Goal: Task Accomplishment & Management: Manage account settings

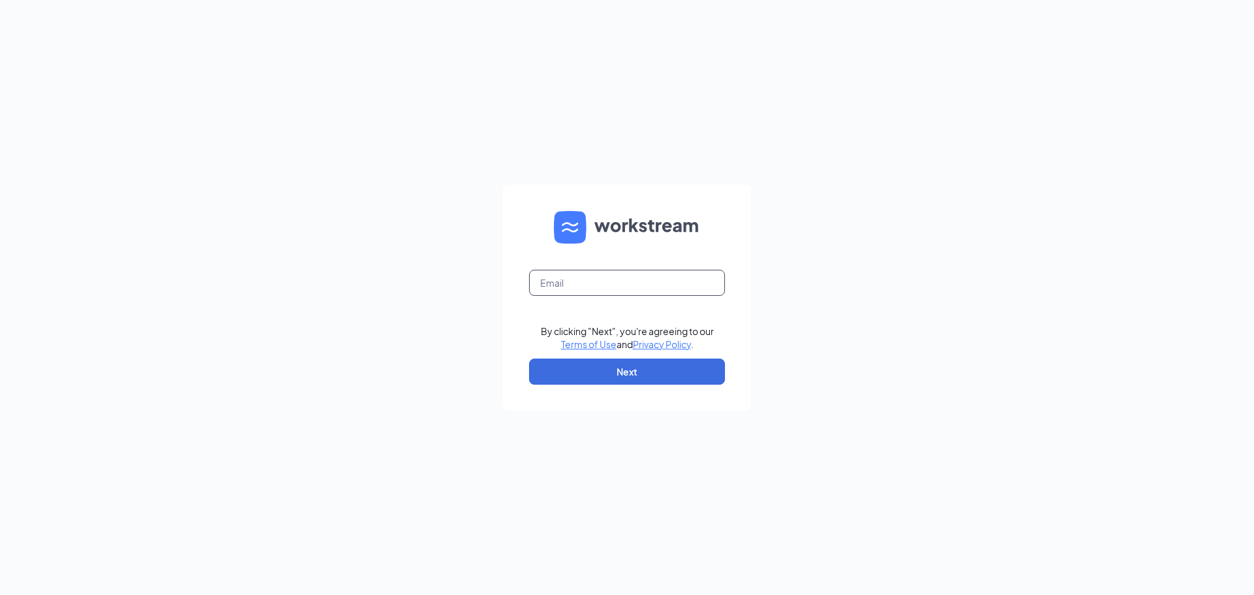
click at [574, 282] on input "text" at bounding box center [627, 283] width 196 height 26
type input "cchapoton@ostlundservice.com"
click at [633, 370] on button "Next" at bounding box center [627, 372] width 196 height 26
click at [609, 292] on input "text" at bounding box center [627, 283] width 196 height 26
type input "cchapoton@ostlundservice.com"
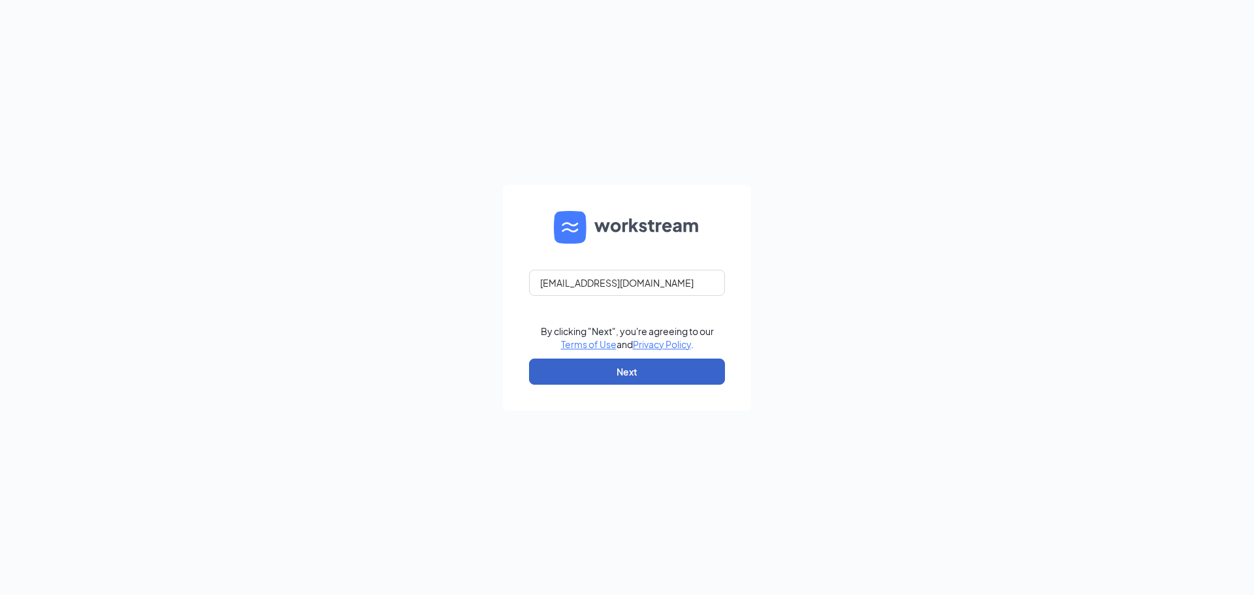
click at [667, 372] on button "Next" at bounding box center [627, 372] width 196 height 26
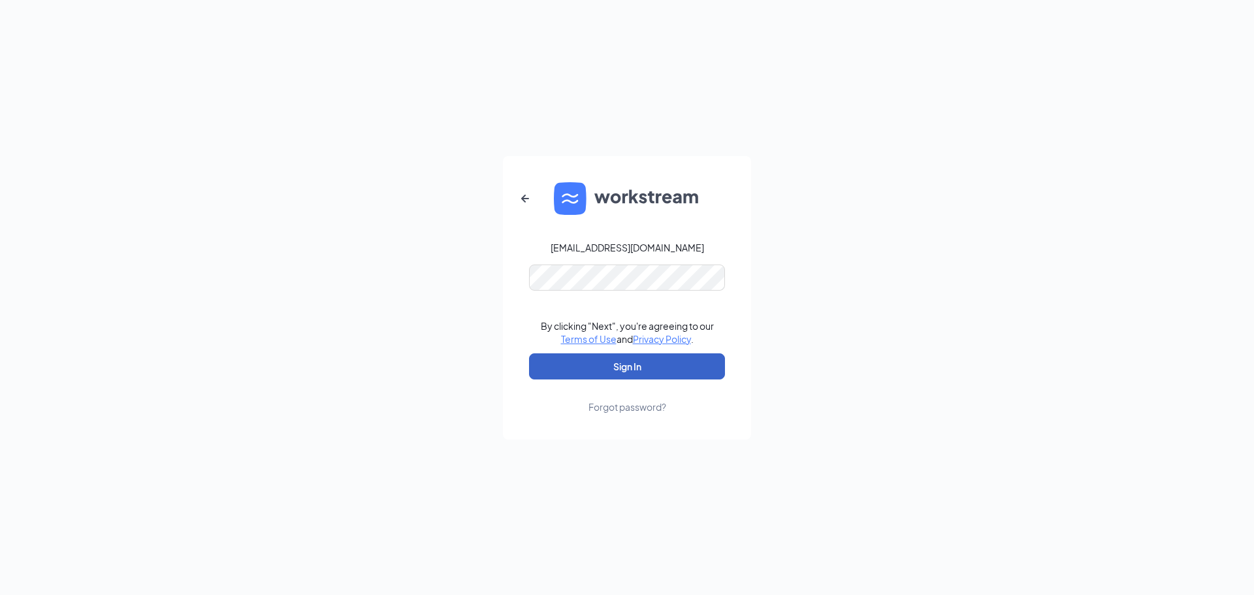
click at [655, 368] on button "Sign In" at bounding box center [627, 366] width 196 height 26
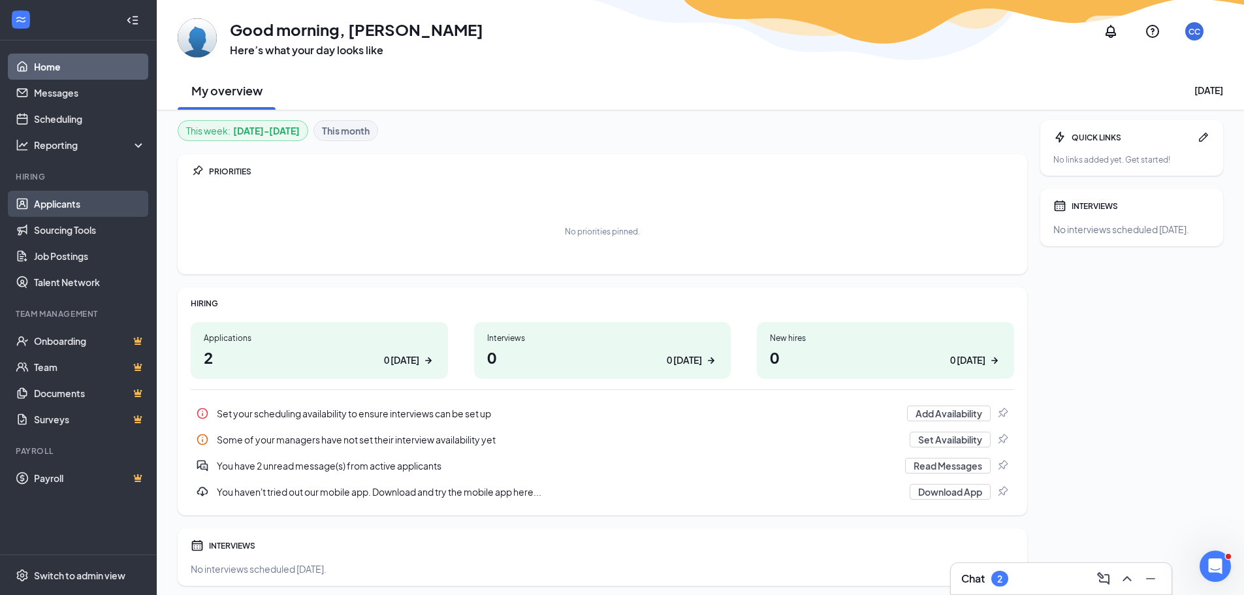
click at [54, 216] on link "Applicants" at bounding box center [90, 204] width 112 height 26
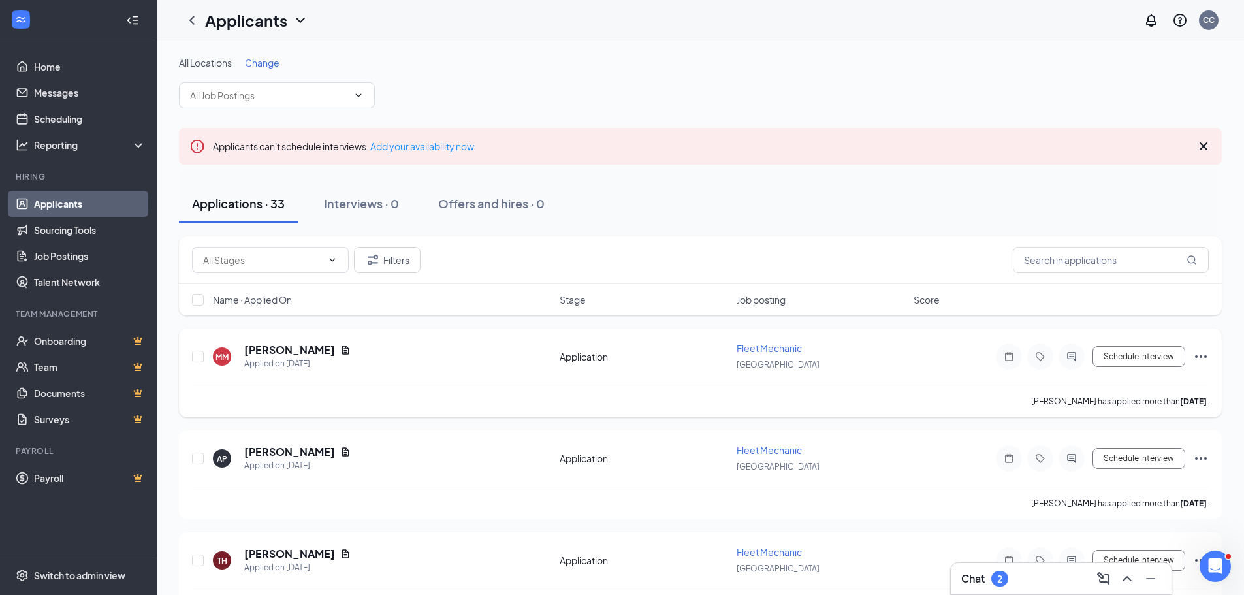
click at [323, 347] on div "MM [PERSON_NAME] Applied on [DATE]" at bounding box center [382, 356] width 339 height 27
click at [340, 350] on icon "Document" at bounding box center [345, 350] width 10 height 10
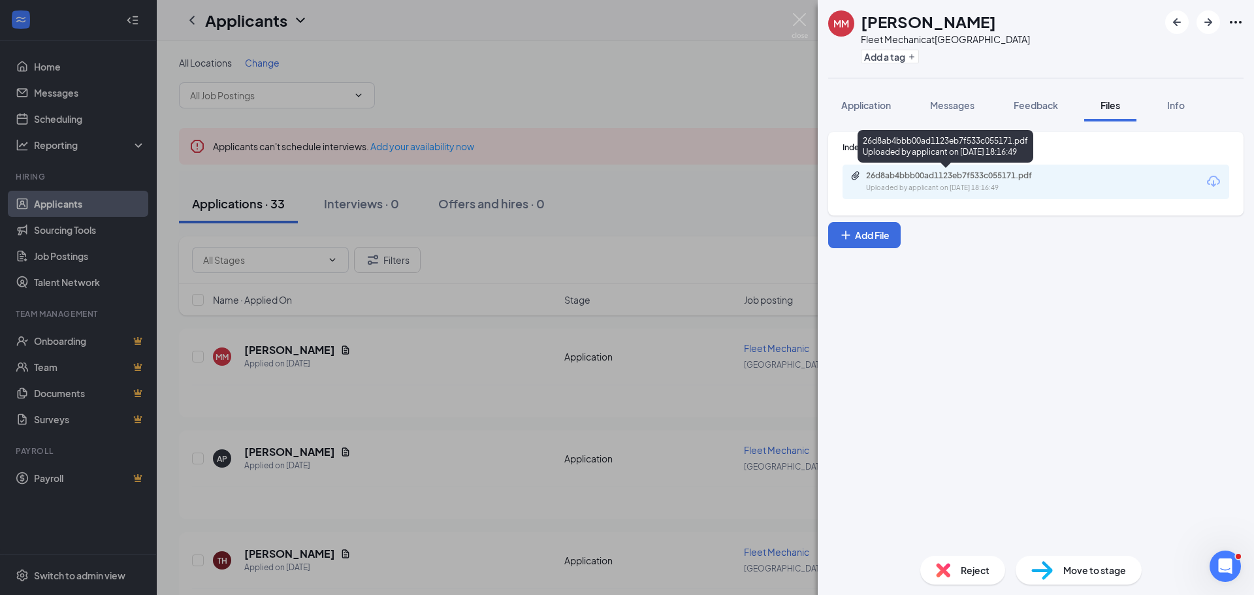
click at [943, 189] on div "Uploaded by applicant on [DATE] 18:16:49" at bounding box center [964, 188] width 196 height 10
click at [396, 334] on div "MM [PERSON_NAME] Fleet Mechanic at [GEOGRAPHIC_DATA] Add a tag Application Mess…" at bounding box center [627, 297] width 1254 height 595
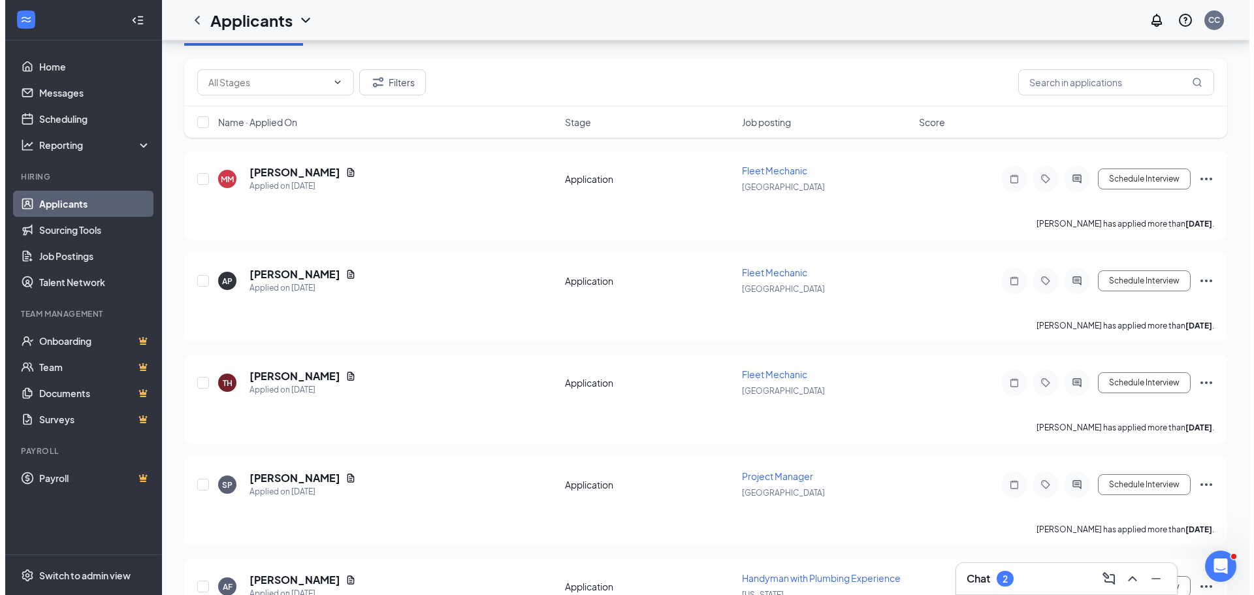
scroll to position [196, 0]
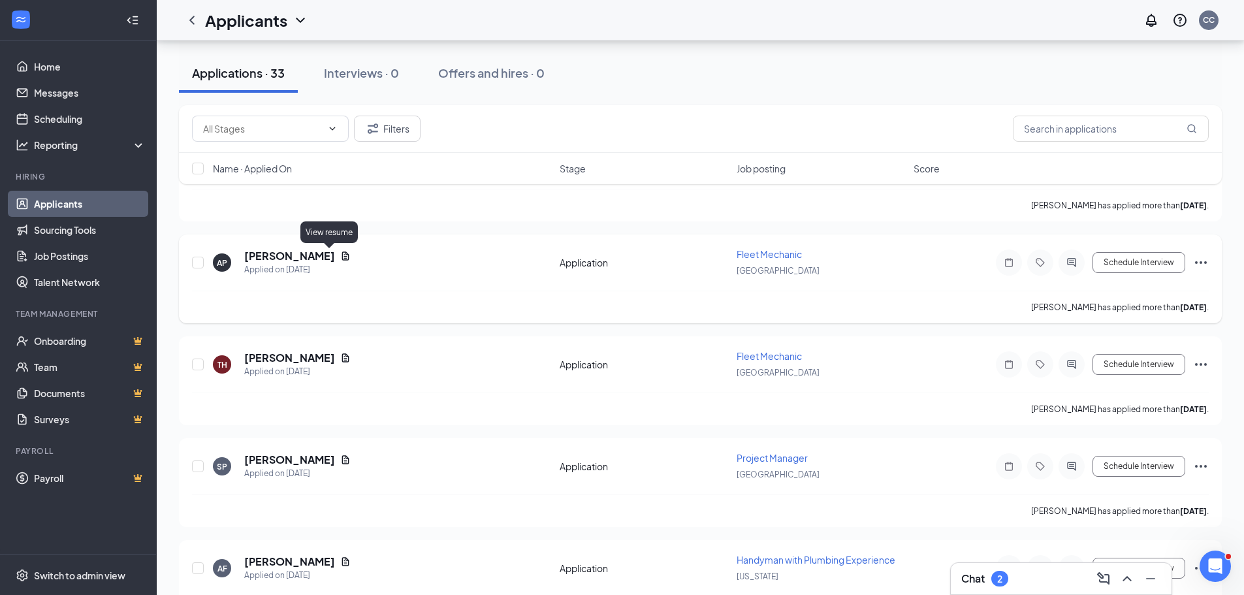
click at [342, 256] on icon "Document" at bounding box center [345, 255] width 7 height 8
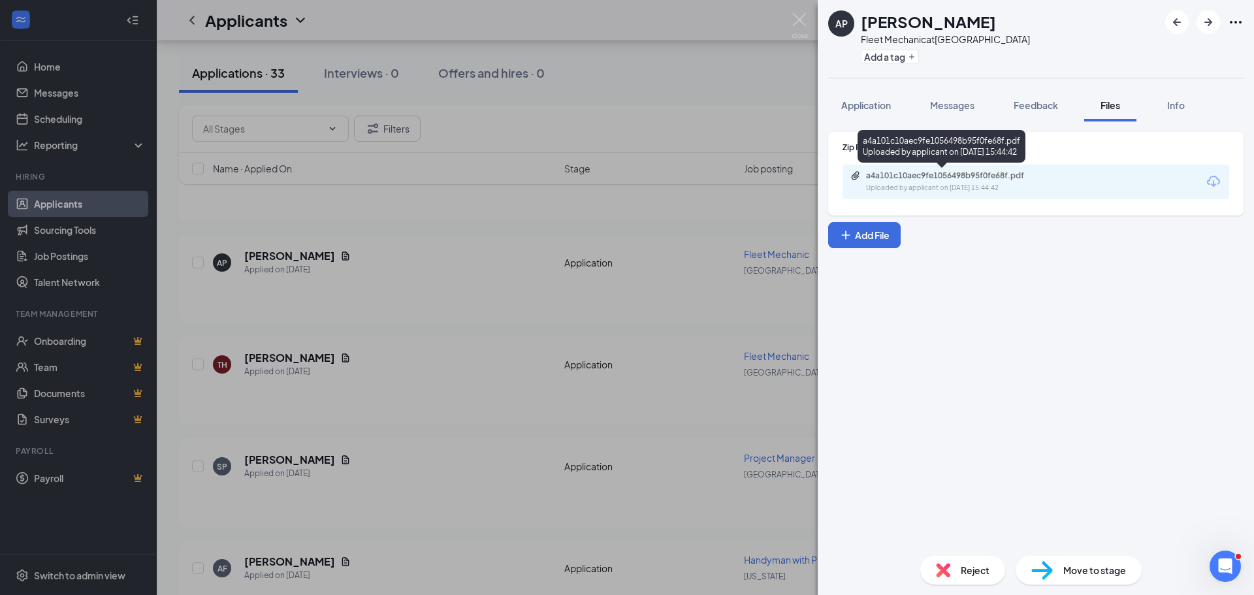
click at [988, 181] on div "a4a101c10aec9fe1056498b95f0fe68f.pdf Uploaded by applicant on [DATE] 15:44:42" at bounding box center [956, 181] width 212 height 23
click at [391, 327] on div "AP Ayden [PERSON_NAME] Fleet Mechanic at [GEOGRAPHIC_DATA] Add a tag Applicatio…" at bounding box center [627, 297] width 1254 height 595
